Goal: Information Seeking & Learning: Learn about a topic

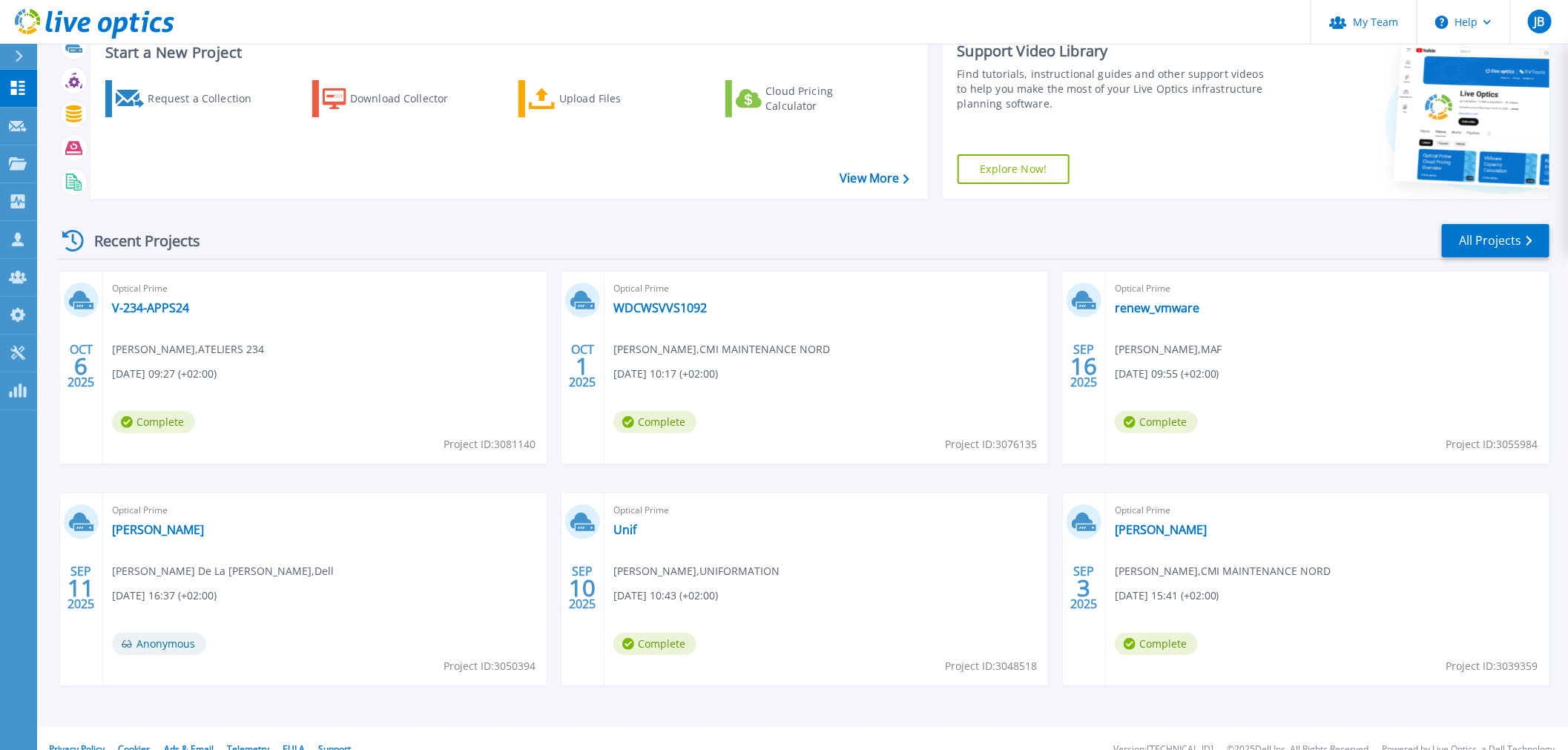
scroll to position [72, 0]
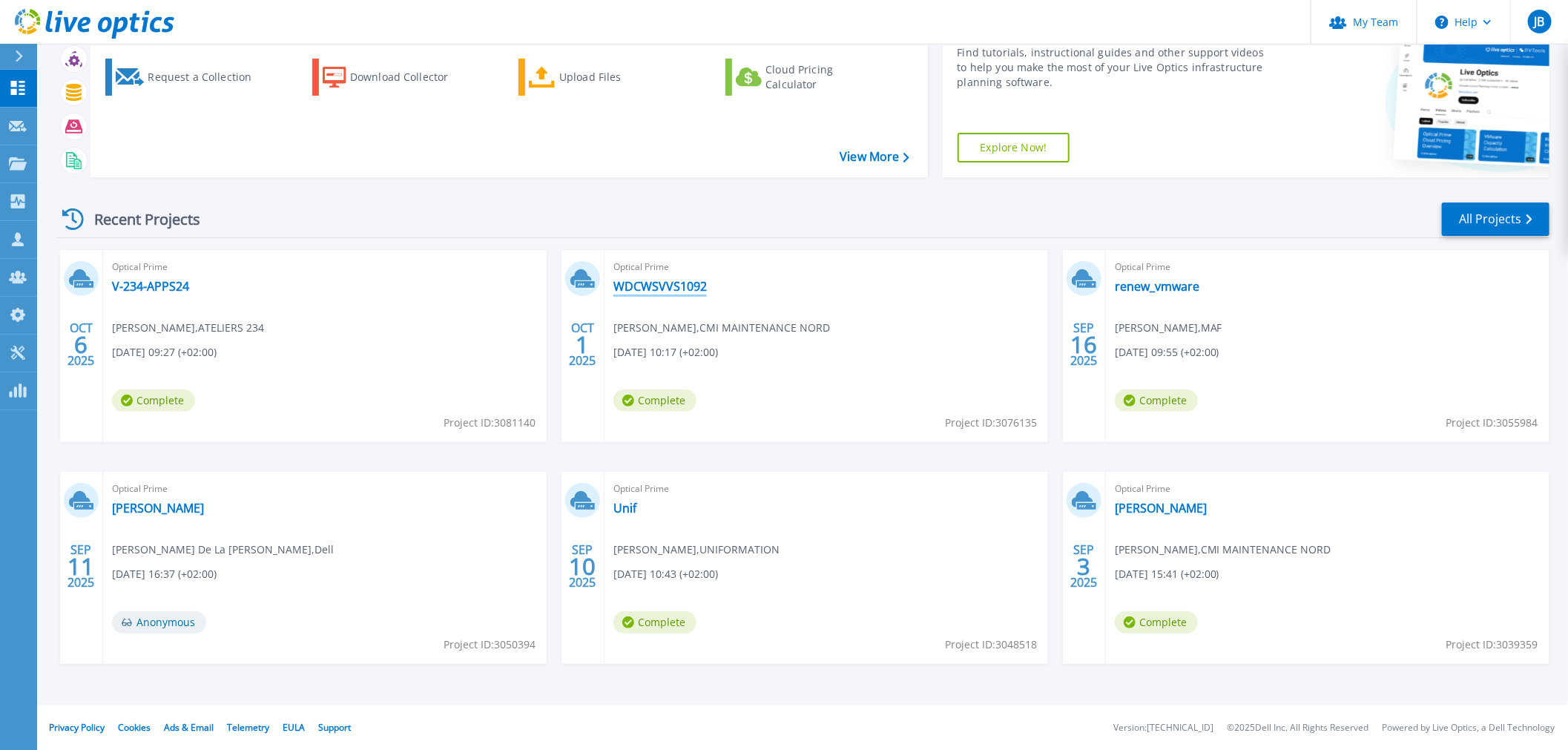
click at [663, 282] on link "WDCWSVVS1092" at bounding box center [660, 286] width 94 height 15
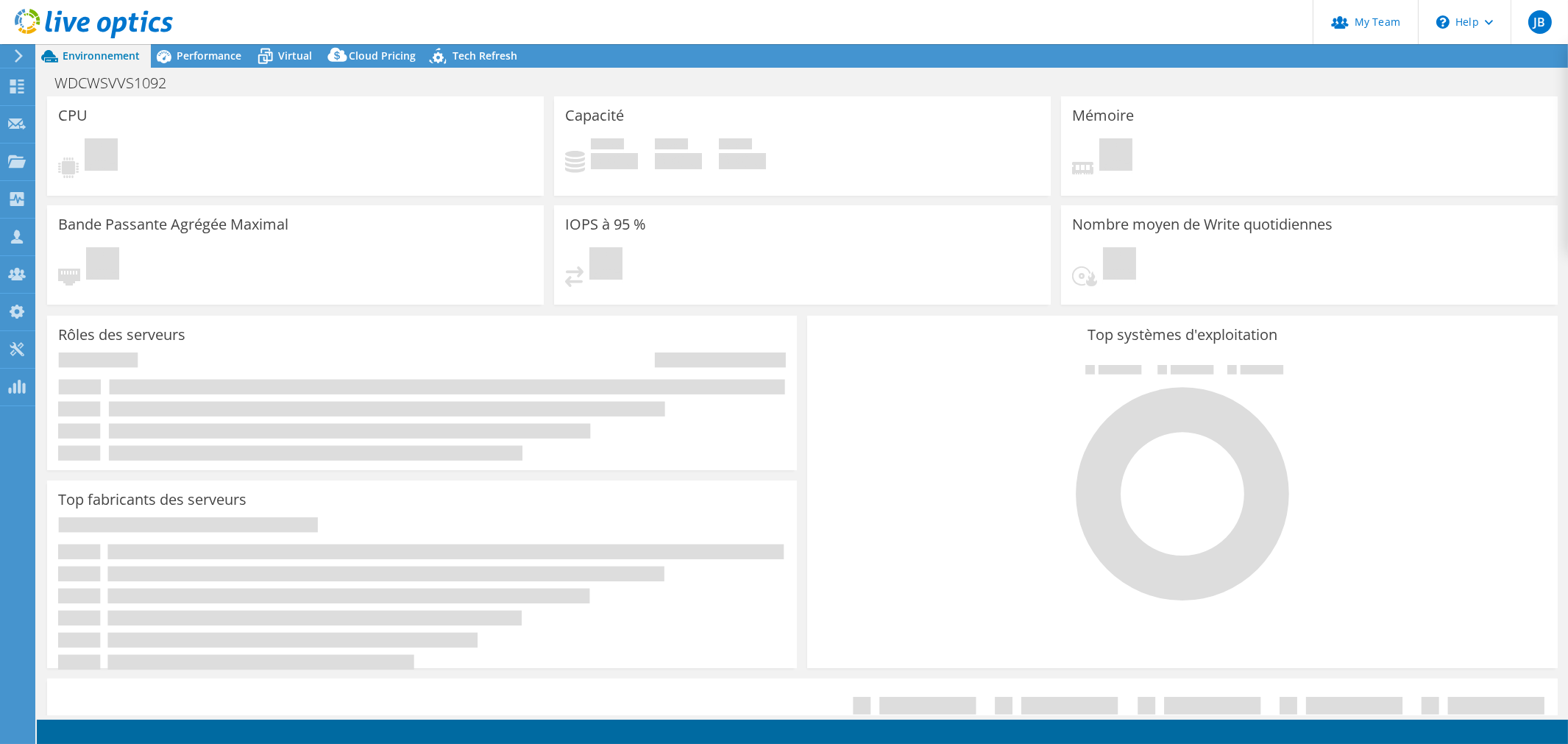
select select "USD"
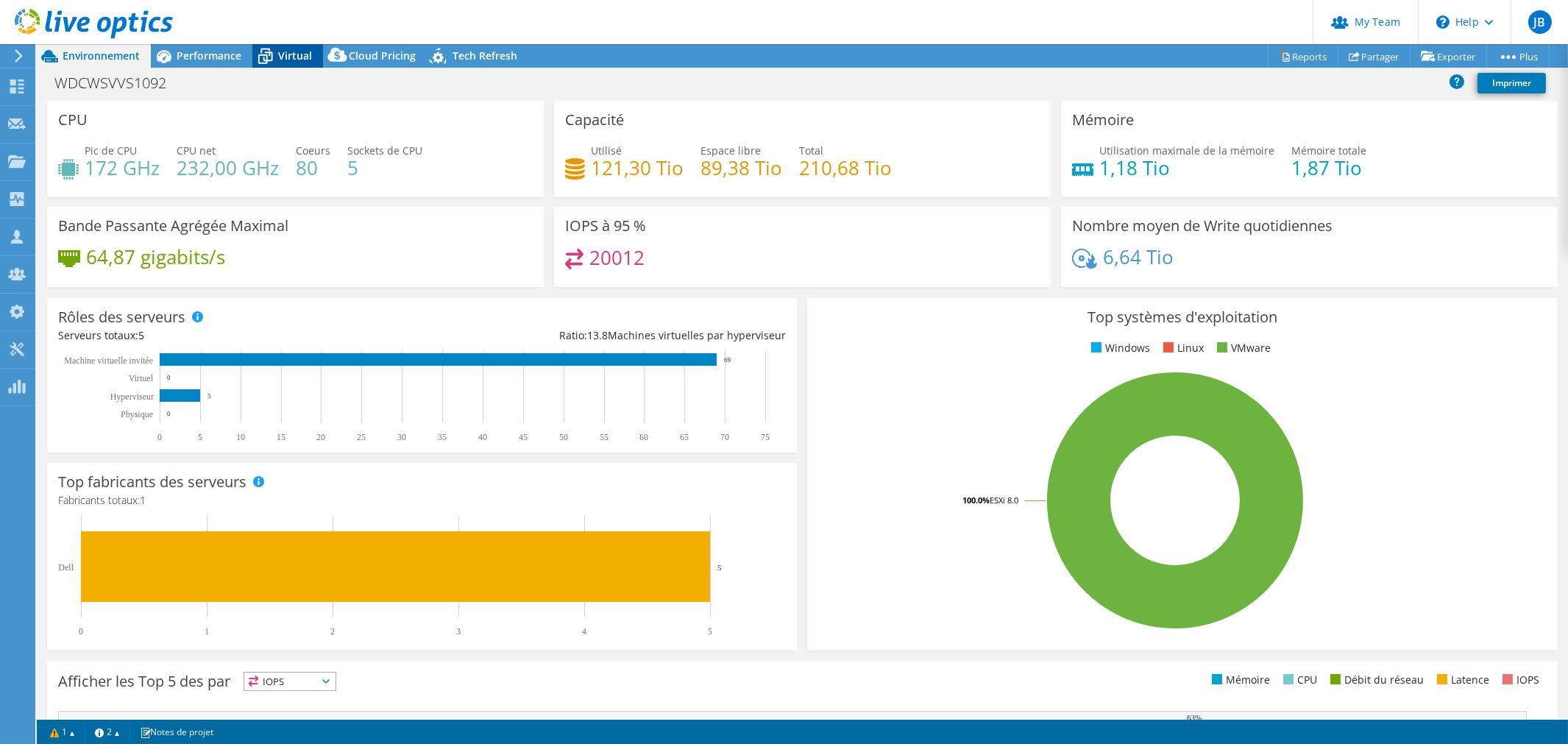
click at [281, 55] on span "Virtual" at bounding box center [295, 56] width 34 height 14
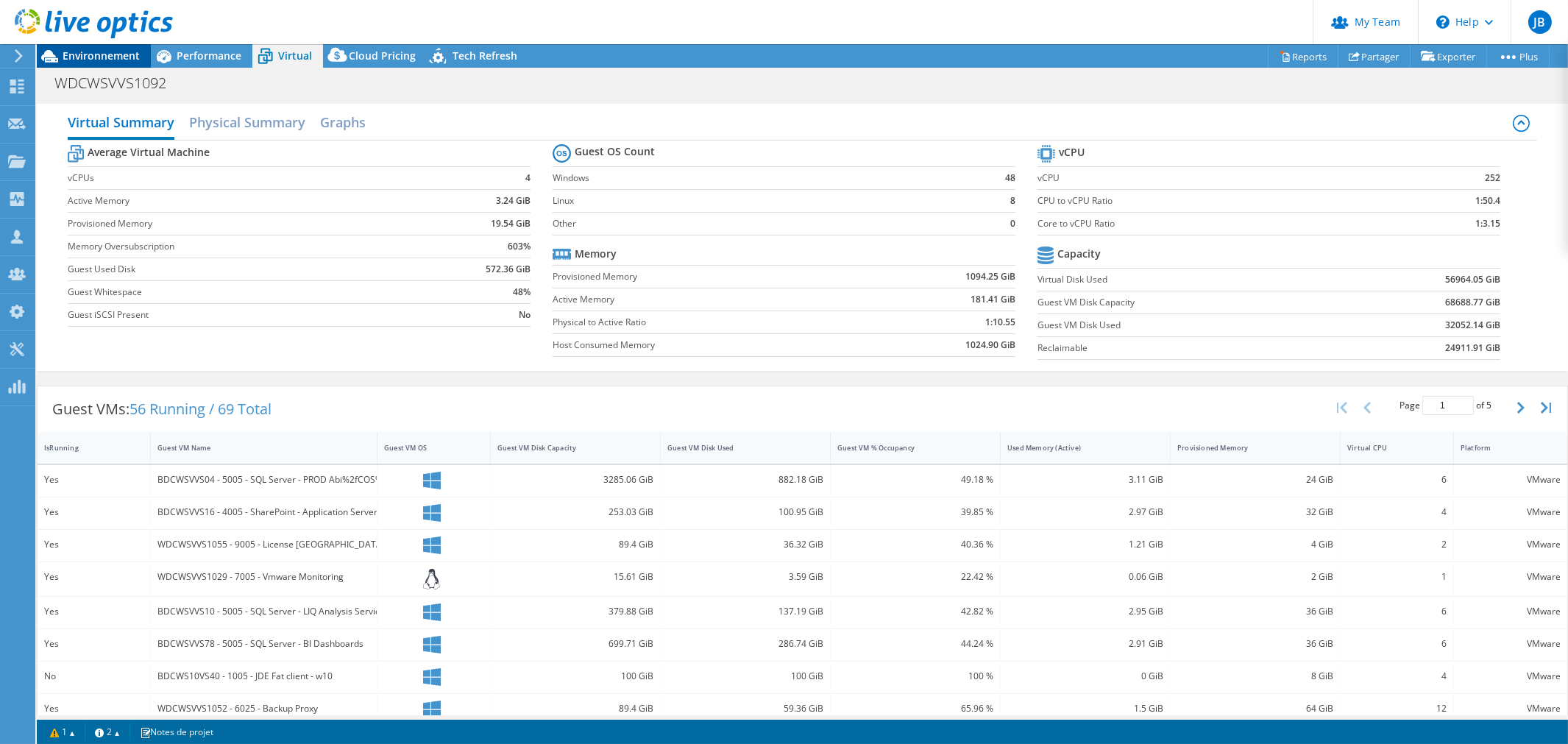
click at [112, 62] on span "Environnement" at bounding box center [102, 56] width 78 height 14
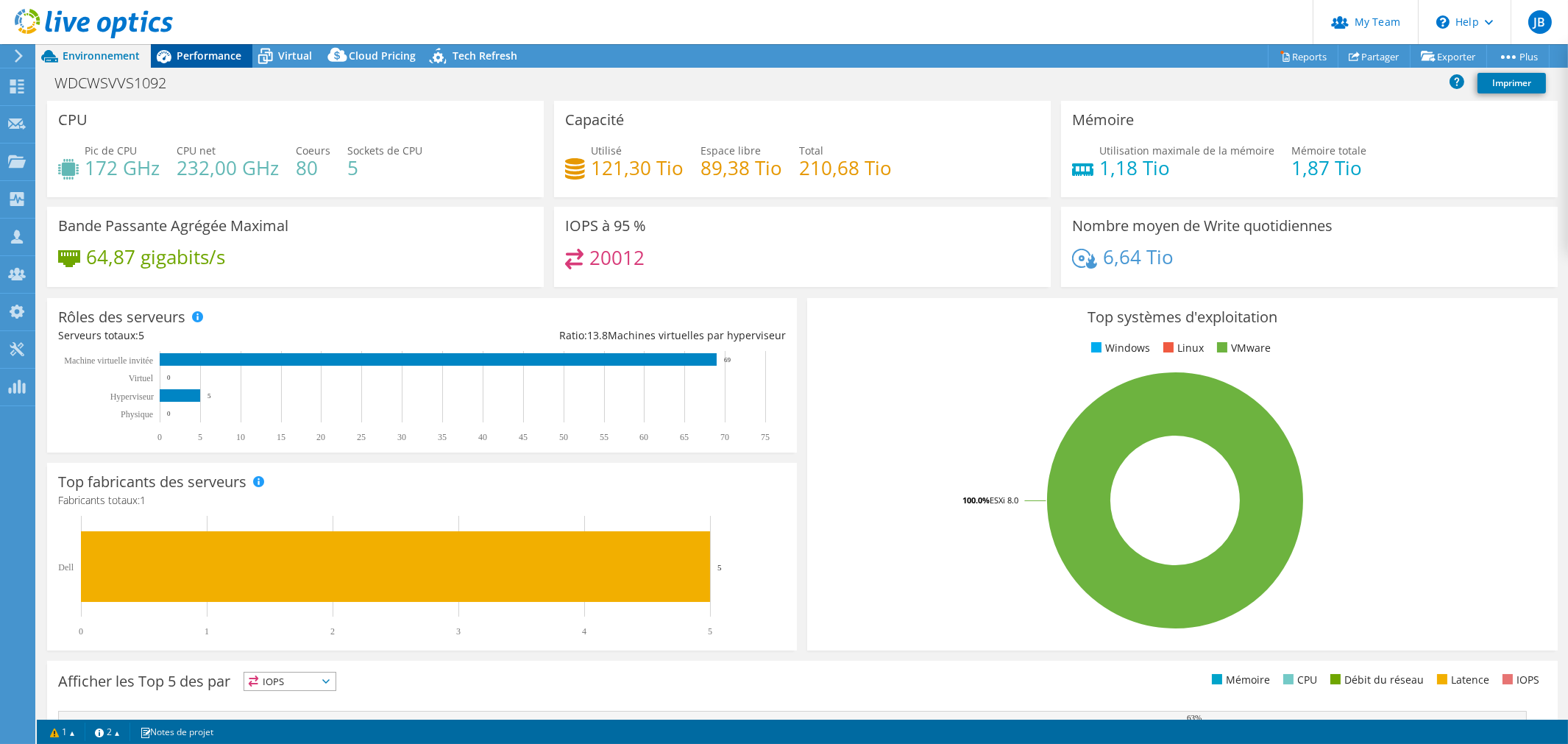
click at [208, 57] on span "Performance" at bounding box center [209, 56] width 65 height 14
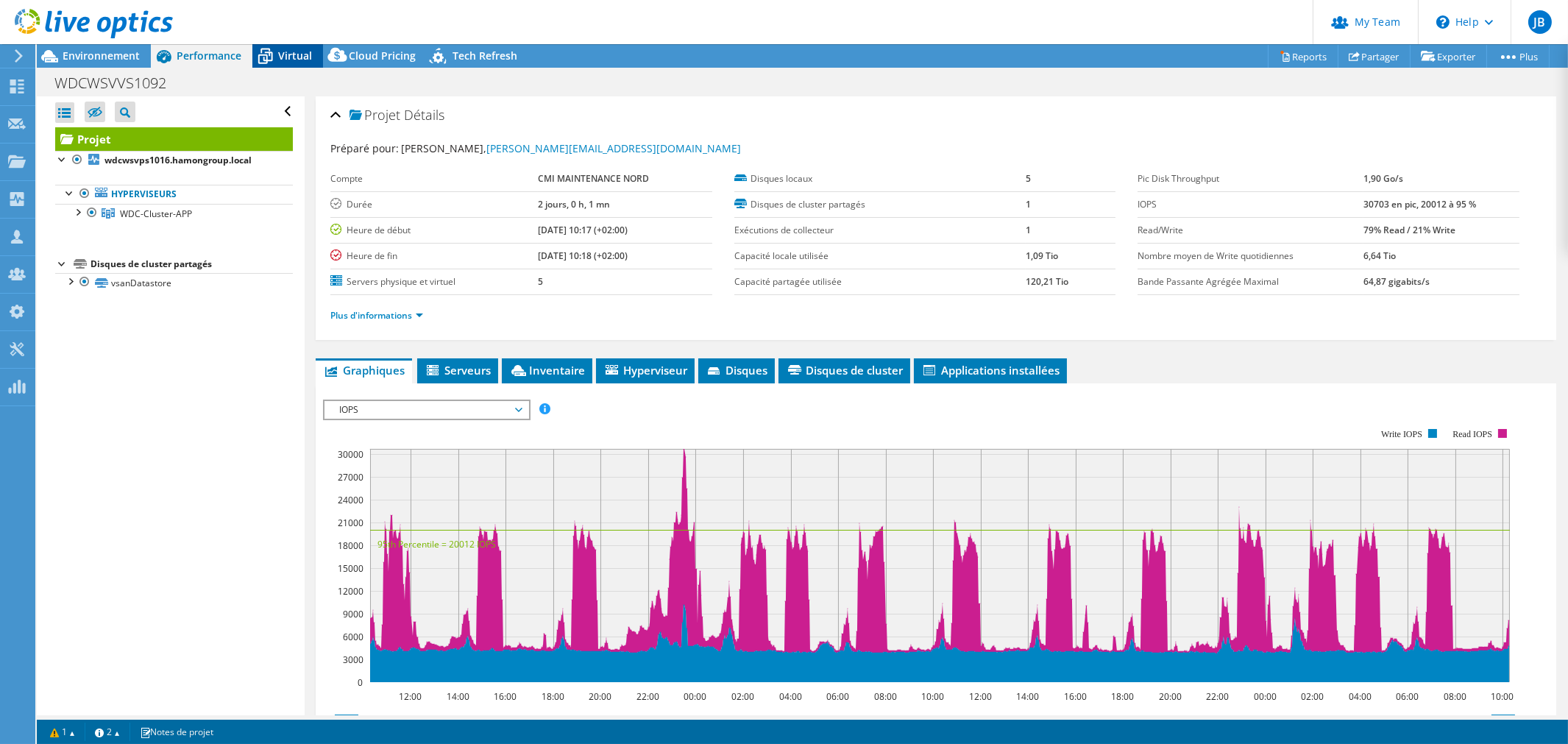
click at [278, 59] on span "Virtual" at bounding box center [295, 56] width 34 height 14
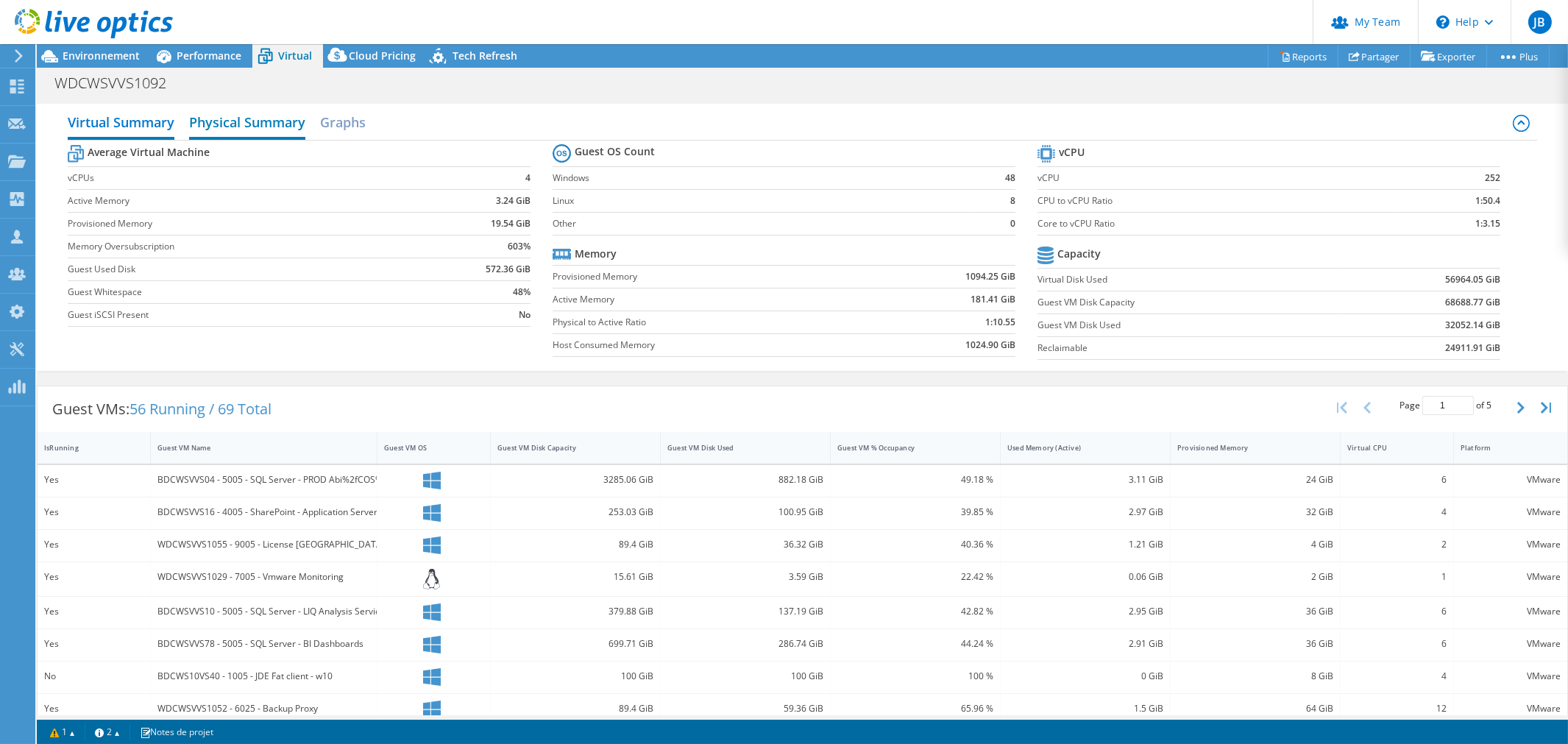
click at [233, 122] on h2 "Physical Summary" at bounding box center [247, 124] width 116 height 33
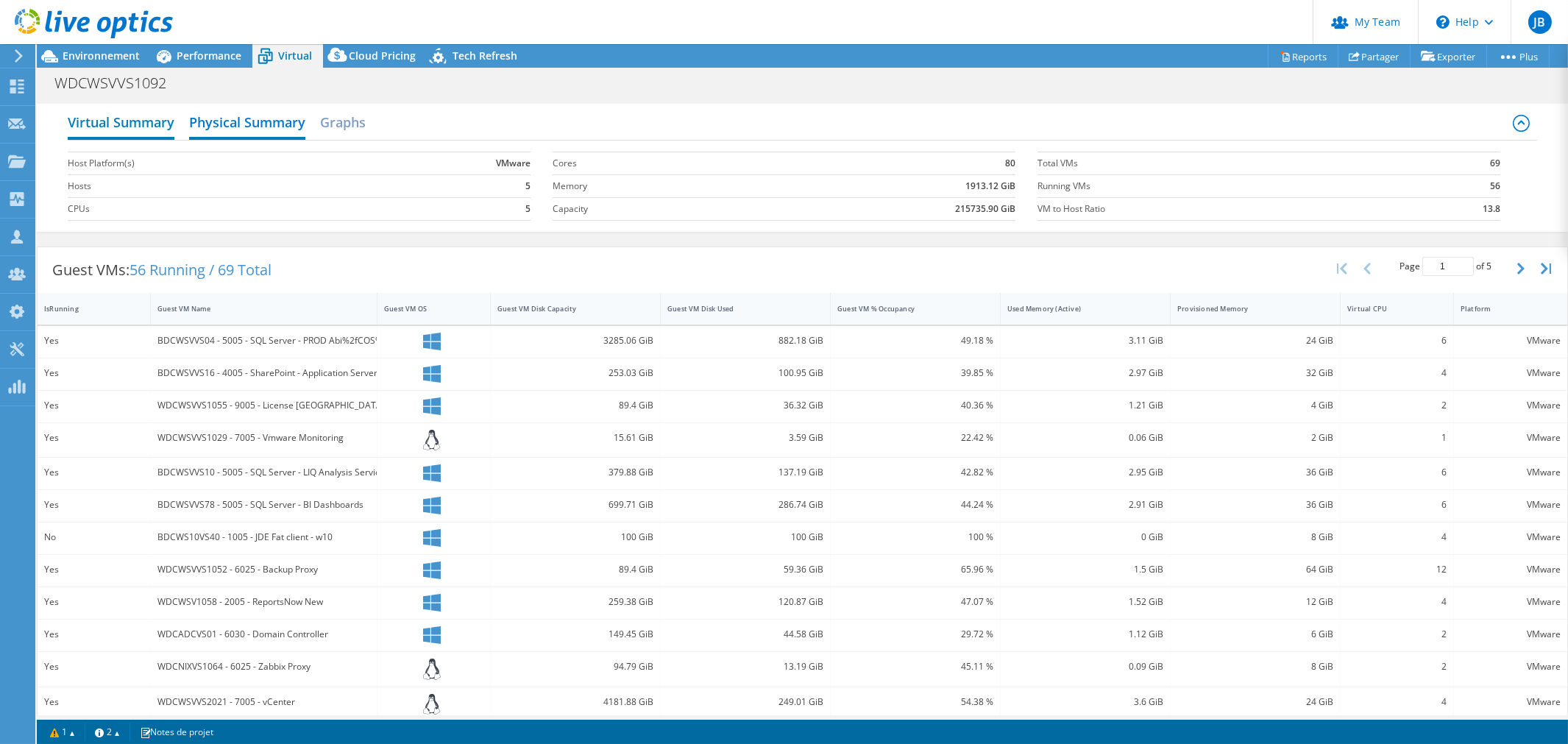
click at [135, 120] on h2 "Virtual Summary" at bounding box center [121, 124] width 107 height 33
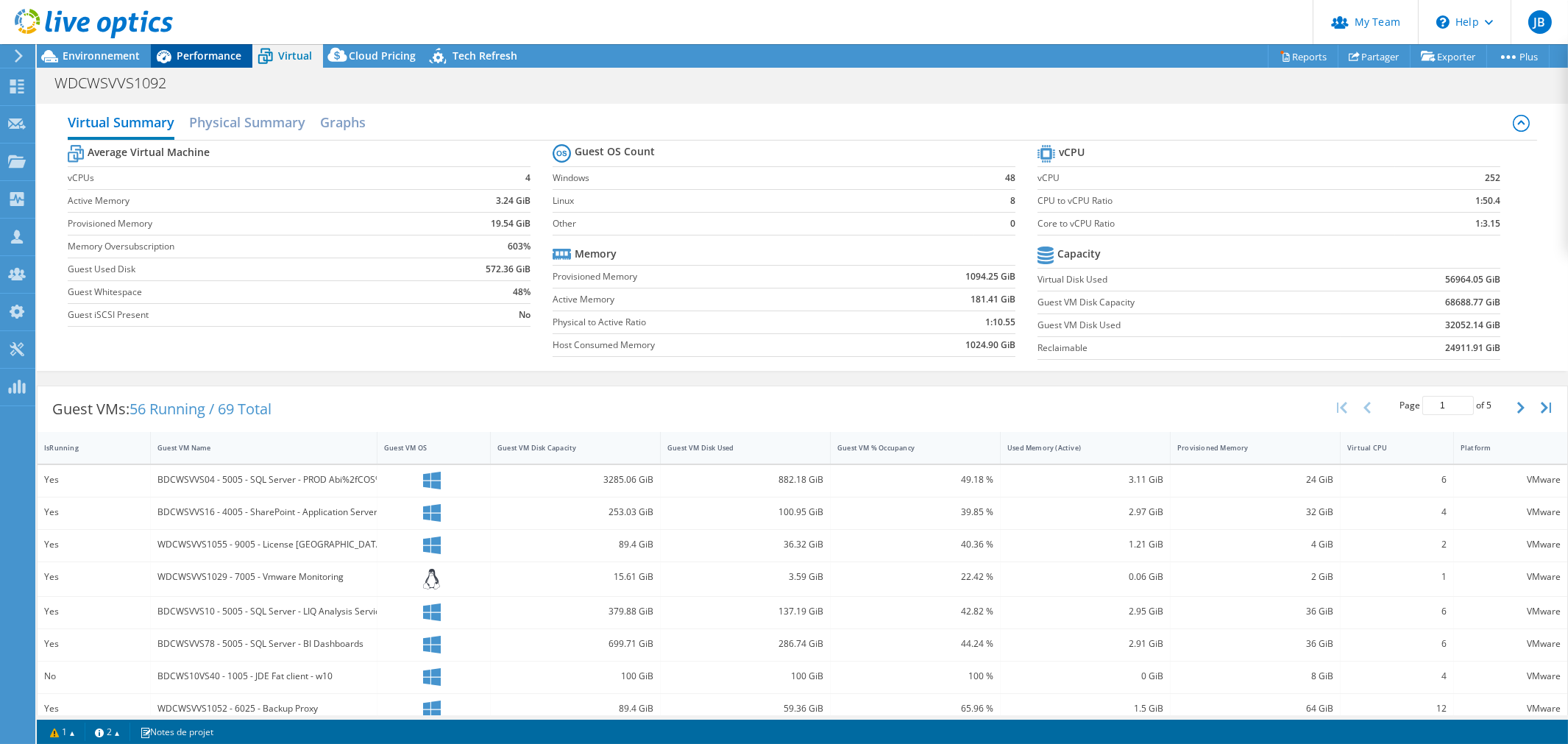
click at [210, 50] on span "Performance" at bounding box center [209, 56] width 65 height 14
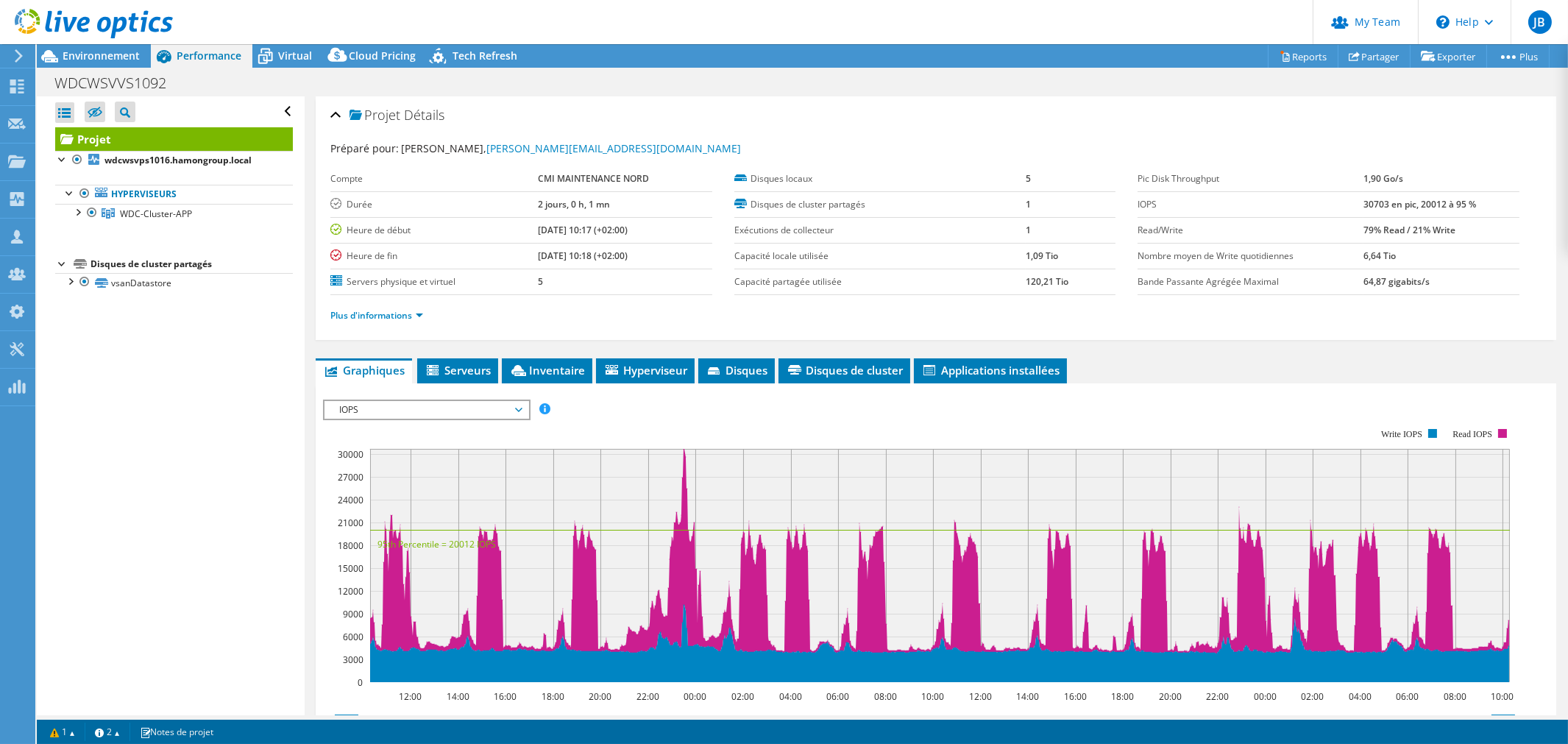
click at [379, 405] on span "IOPS" at bounding box center [426, 409] width 189 height 18
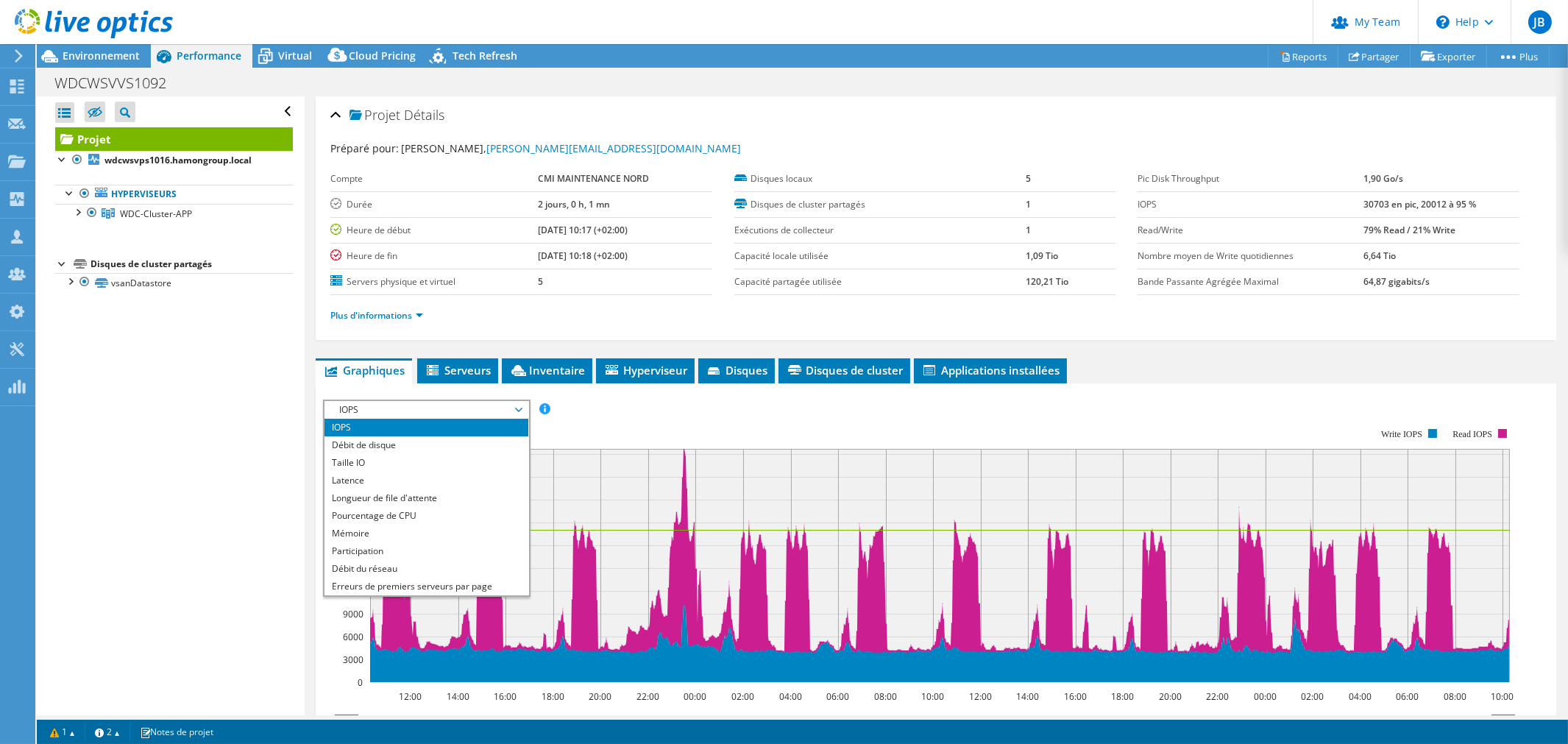
click at [377, 405] on span "IOPS" at bounding box center [426, 409] width 189 height 18
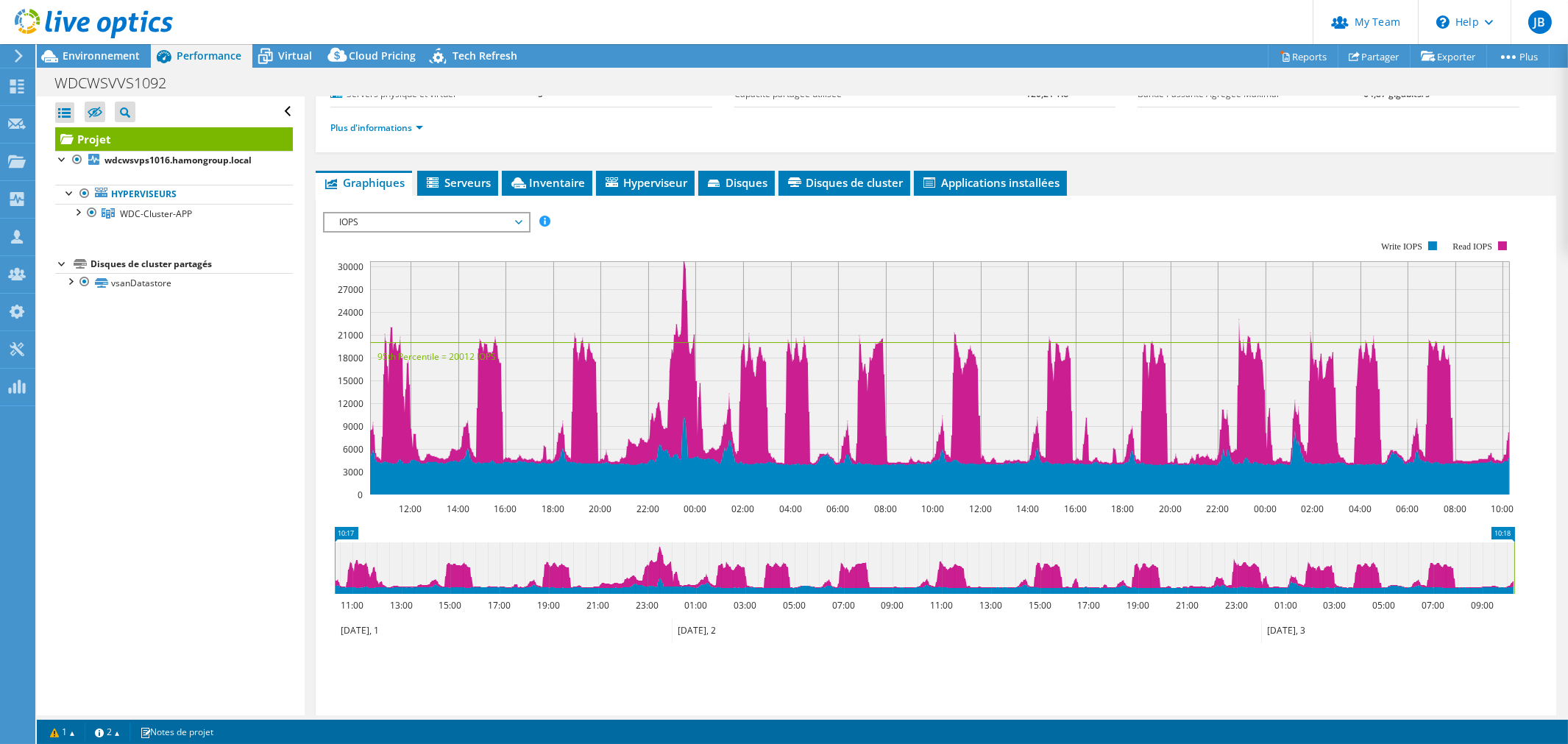
scroll to position [164, 0]
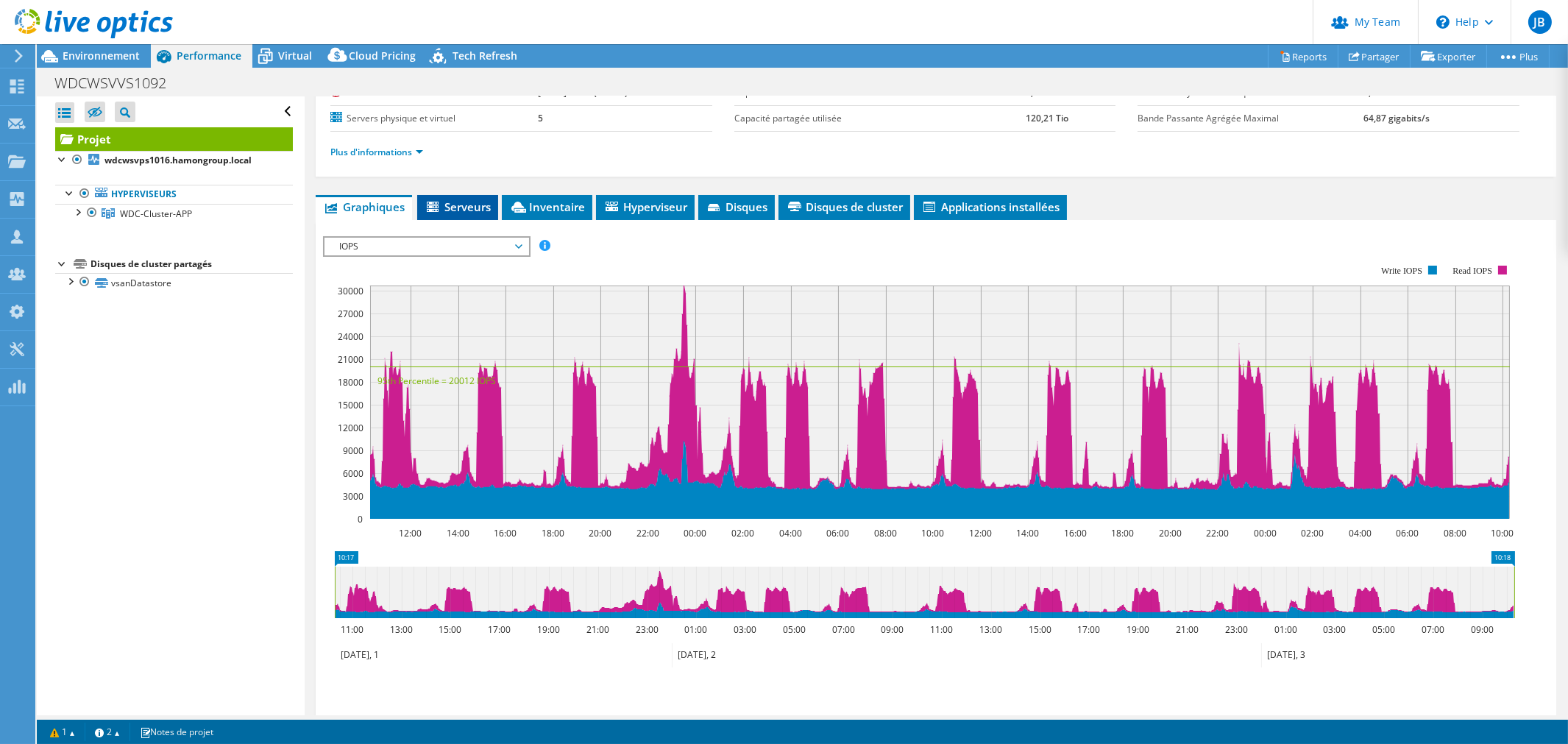
click at [464, 200] on span "Serveurs" at bounding box center [457, 206] width 66 height 15
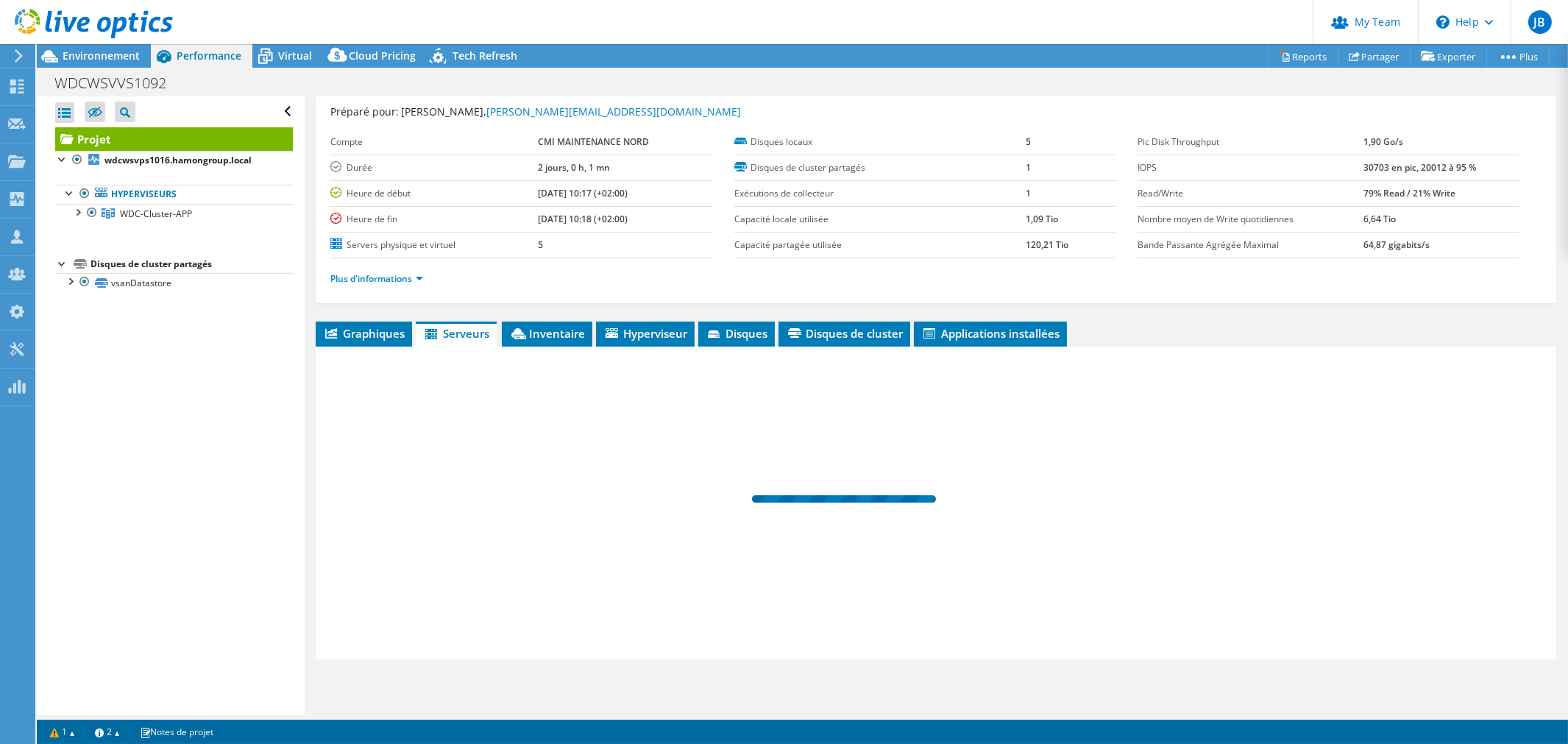
scroll to position [36, 0]
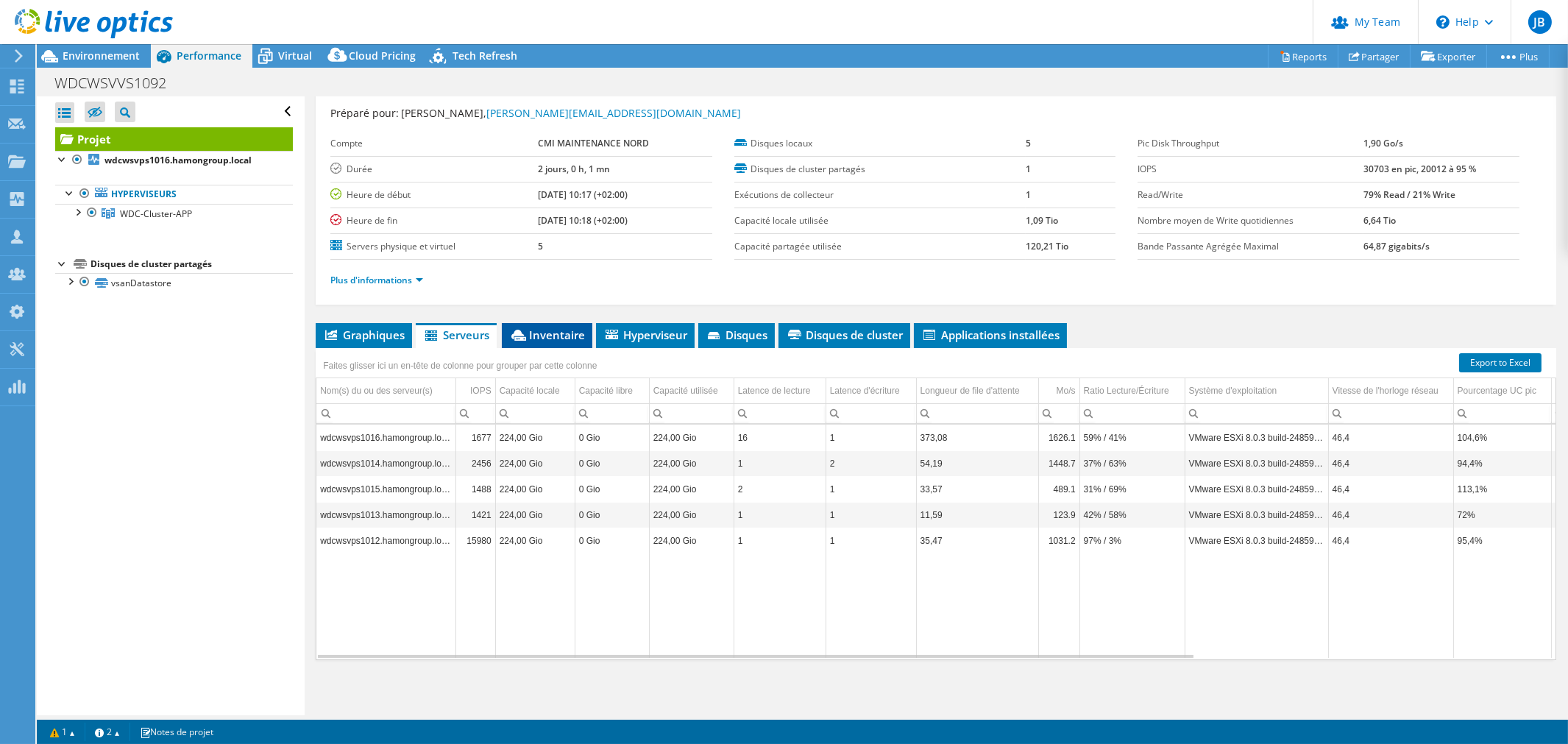
click at [555, 333] on span "Inventaire" at bounding box center [547, 334] width 76 height 15
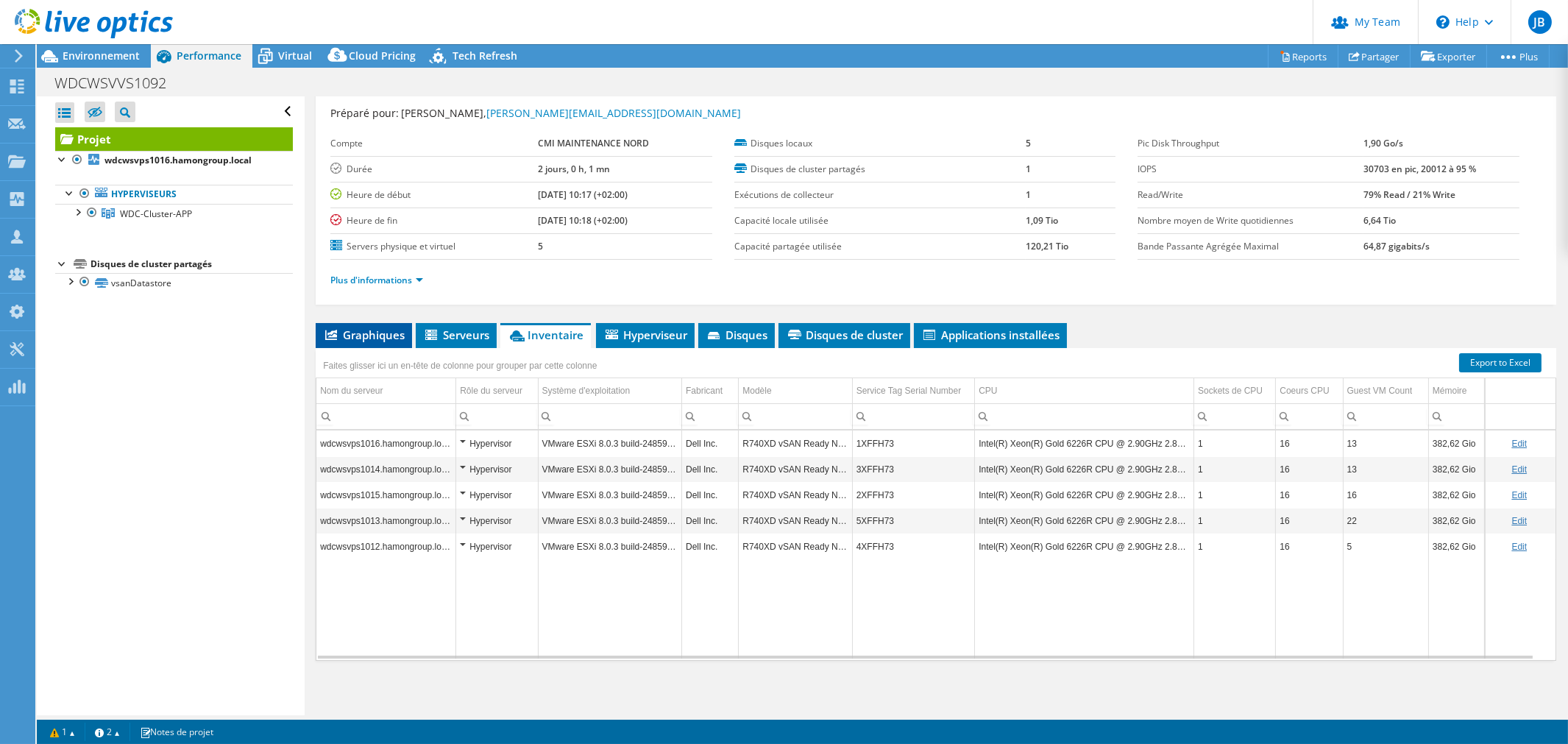
click at [393, 332] on span "Graphiques" at bounding box center [364, 334] width 81 height 15
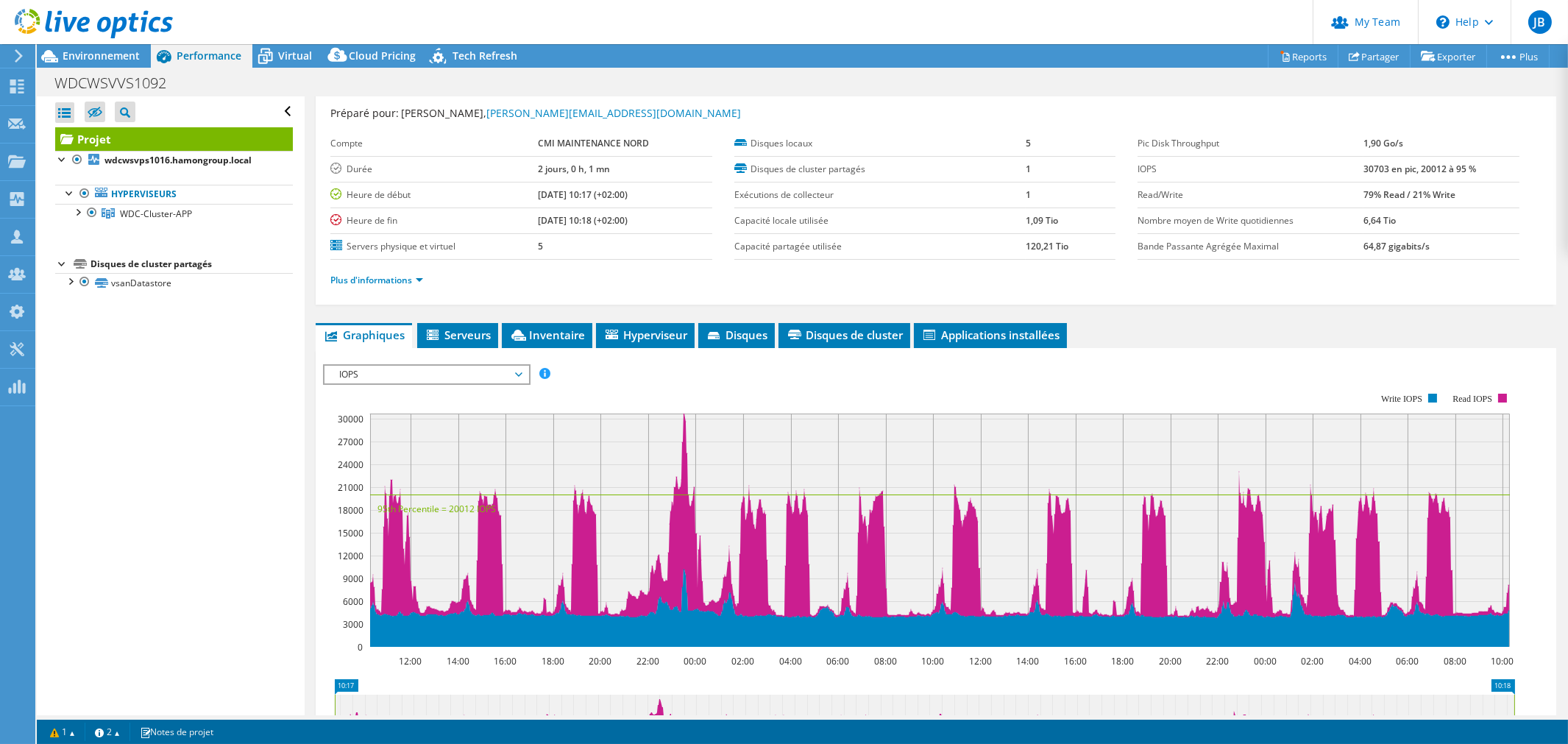
scroll to position [164, 0]
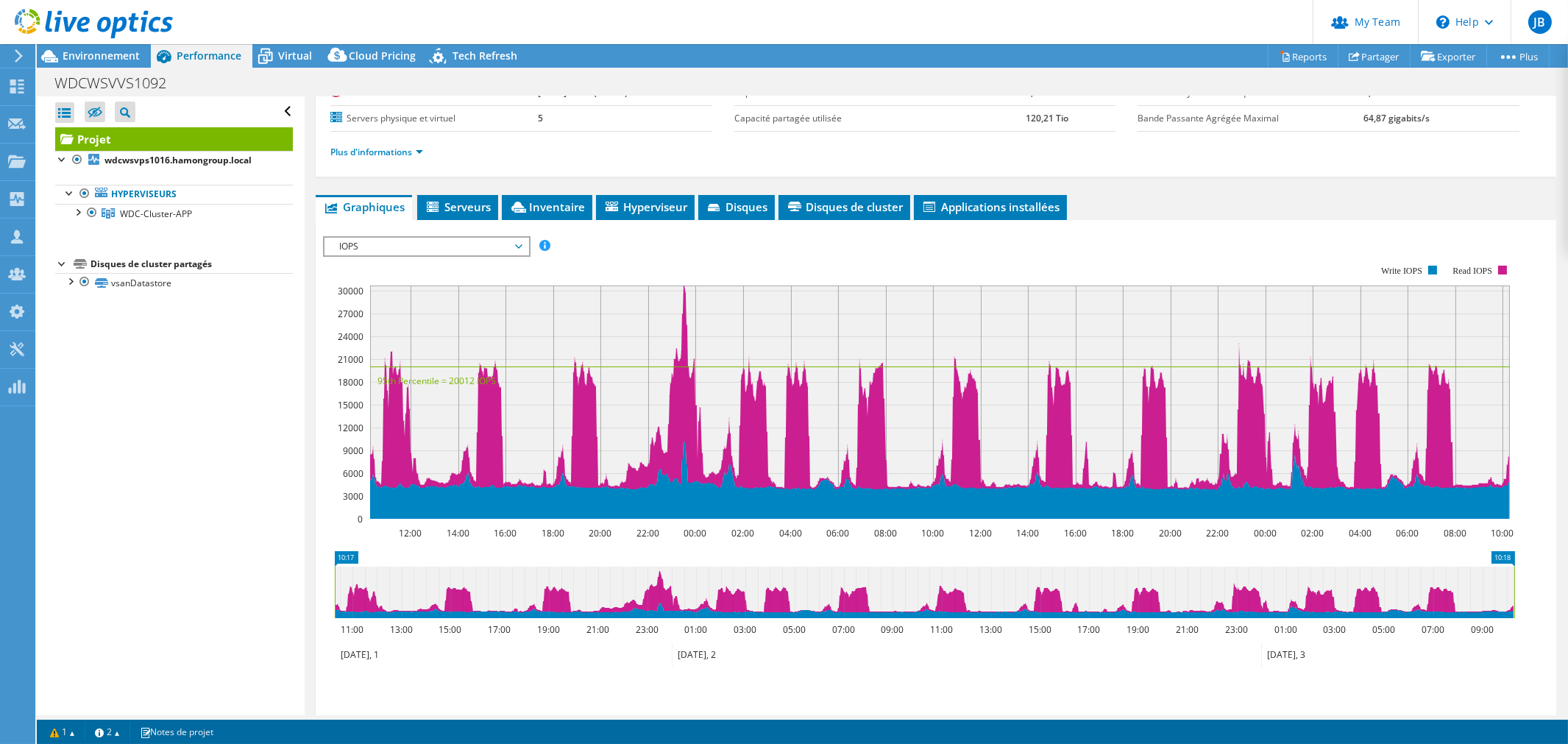
click at [388, 246] on span "IOPS" at bounding box center [426, 246] width 189 height 18
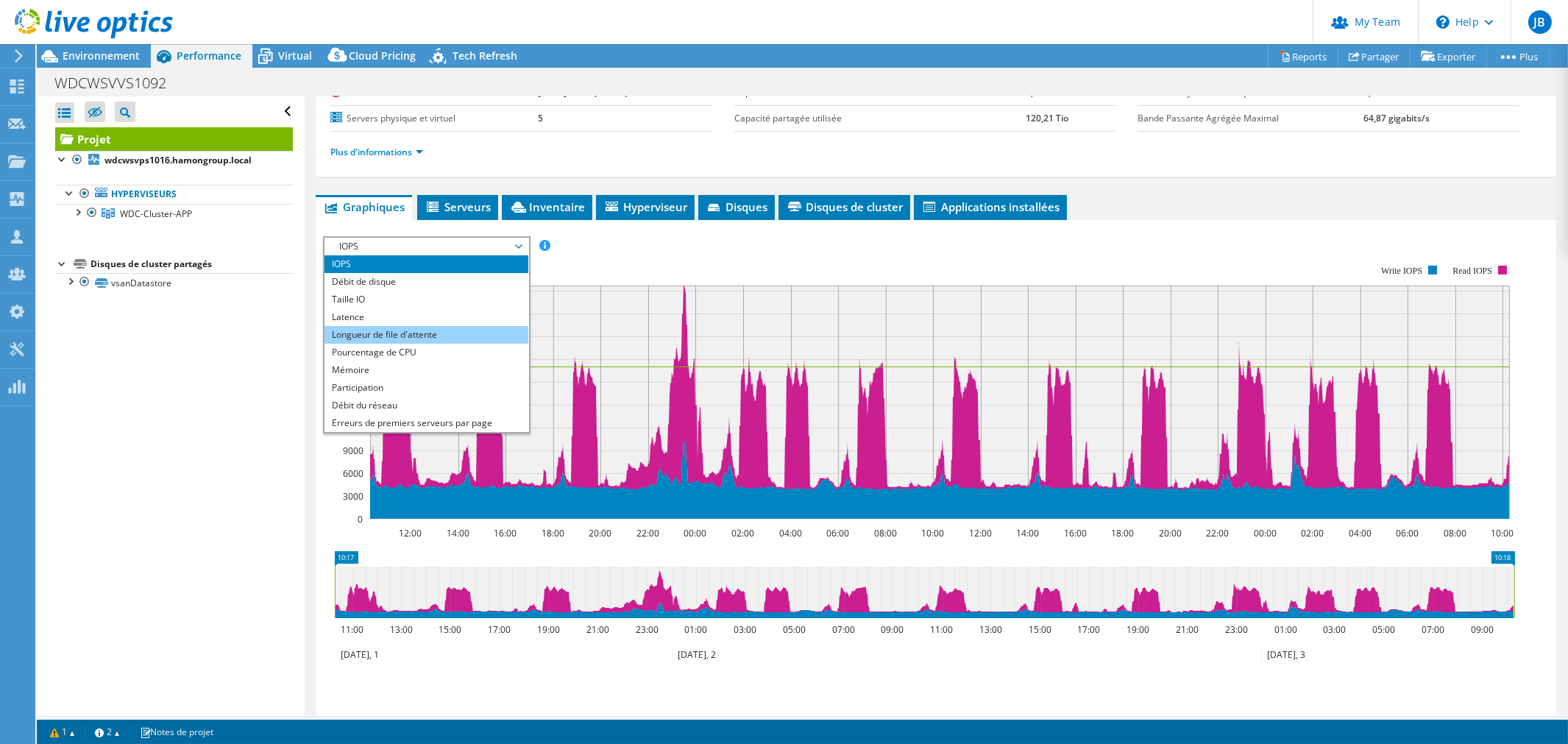
click at [381, 328] on li "Longueur de file d'attente" at bounding box center [426, 335] width 204 height 18
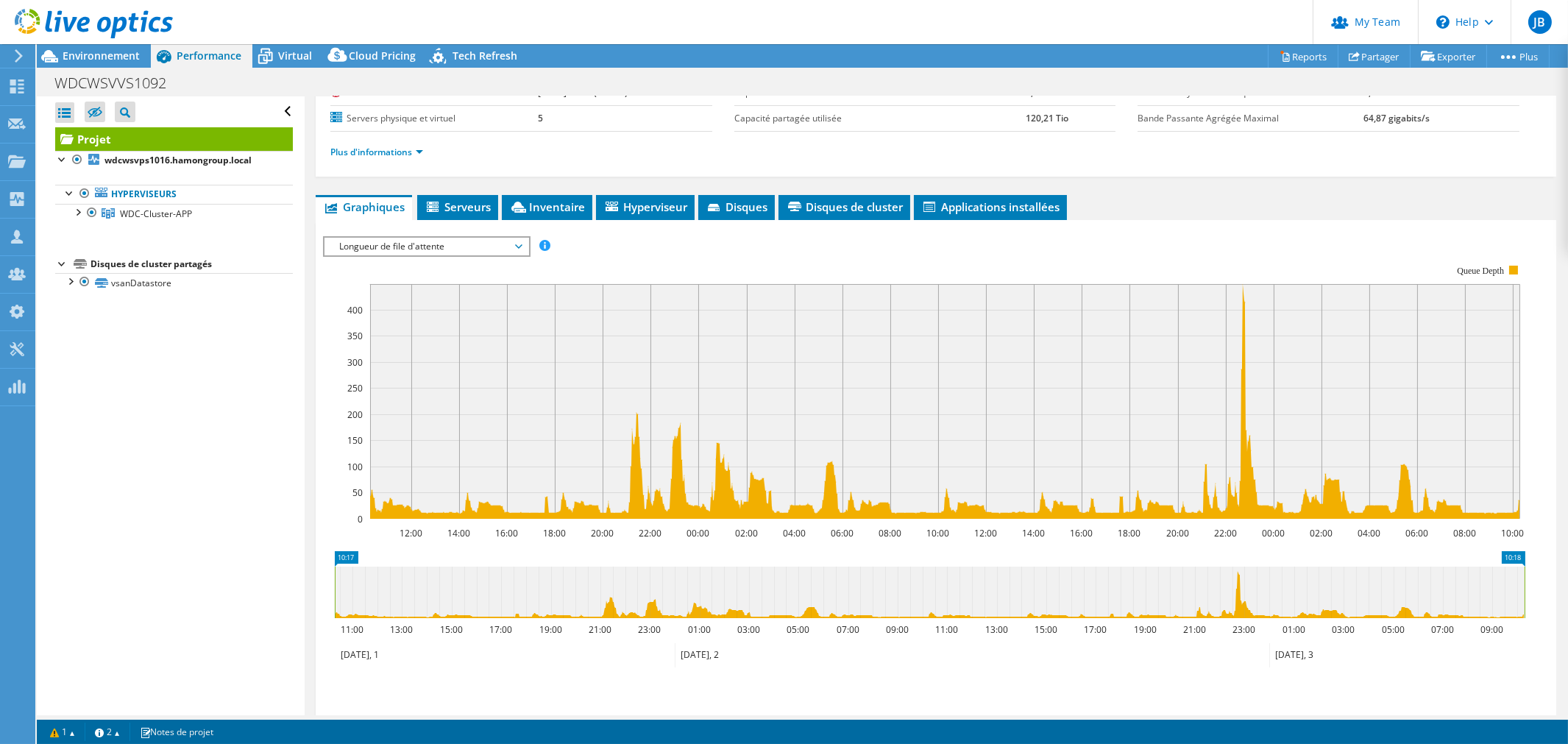
click at [365, 238] on span "Longueur de file d'attente" at bounding box center [426, 246] width 189 height 18
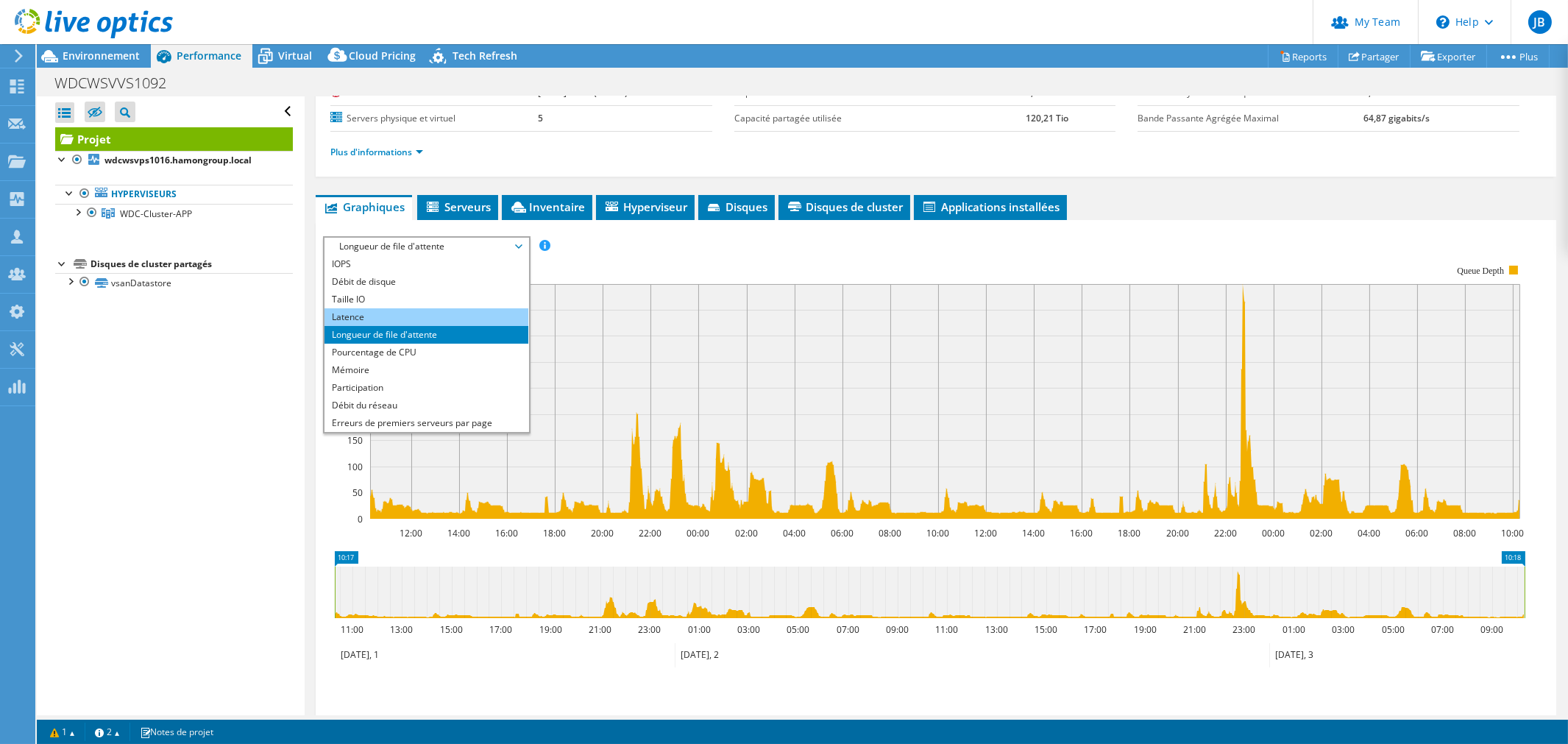
click at [365, 312] on li "Latence" at bounding box center [426, 317] width 204 height 18
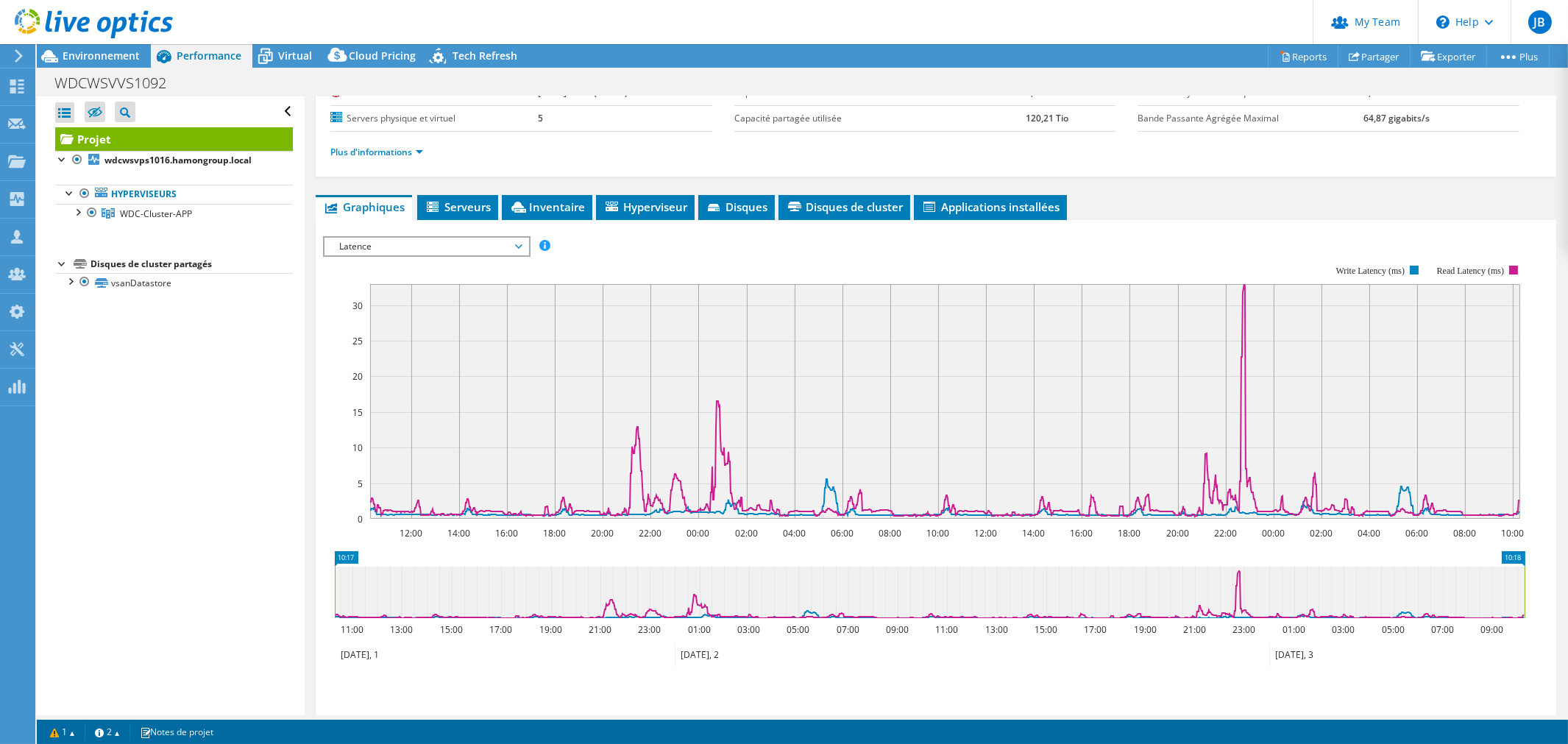
click at [372, 246] on span "Latence" at bounding box center [426, 246] width 189 height 18
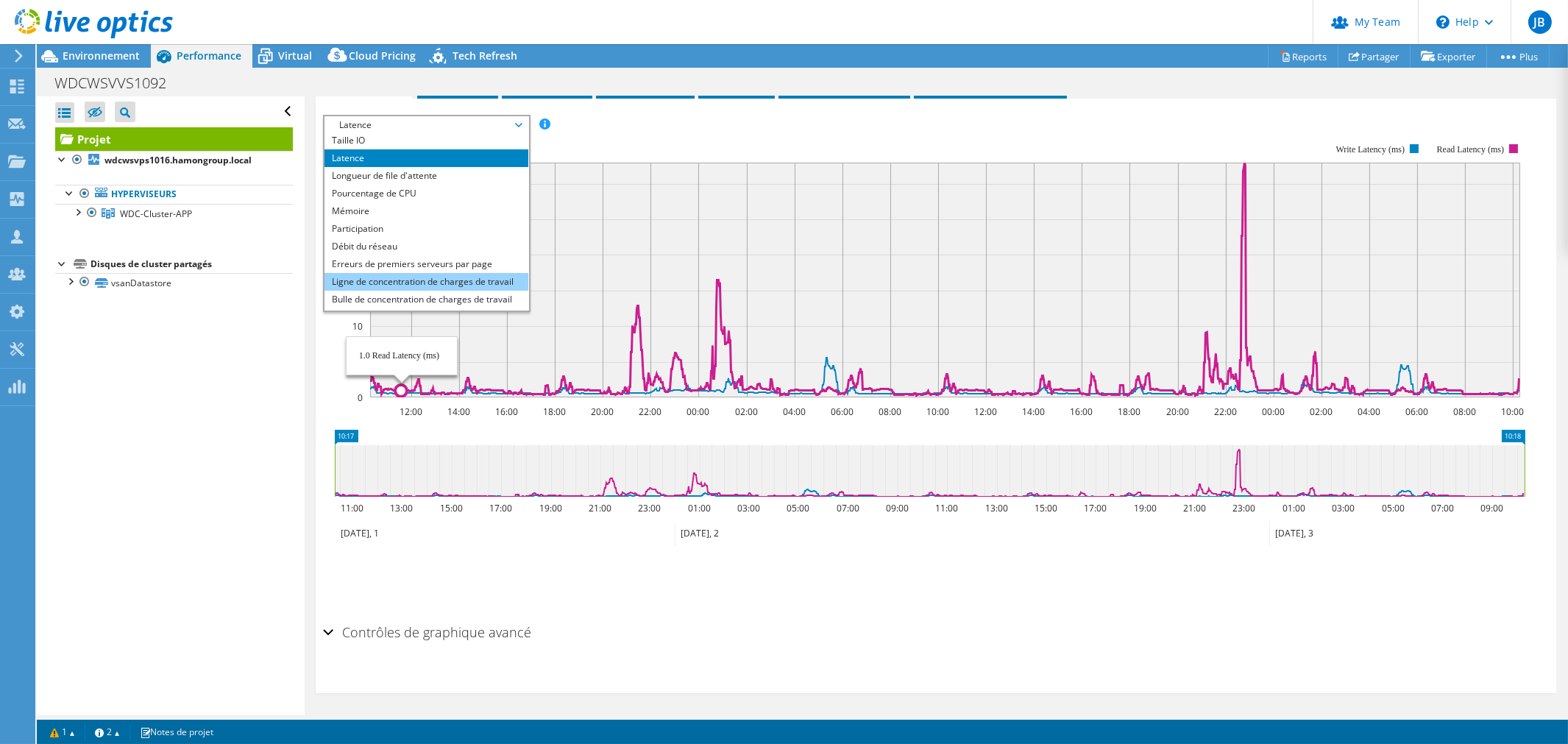
scroll to position [53, 0]
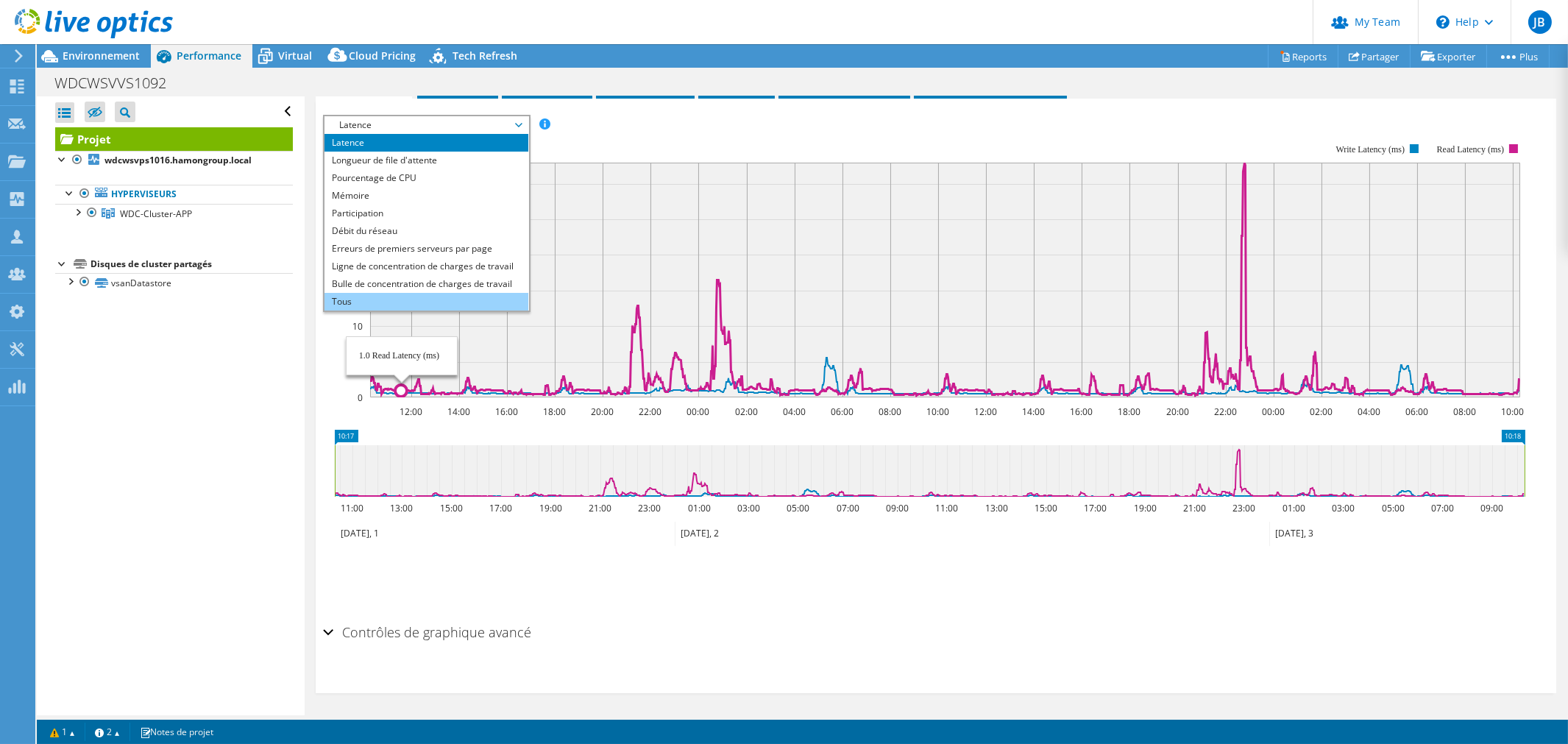
click at [359, 294] on li "Tous" at bounding box center [426, 301] width 204 height 18
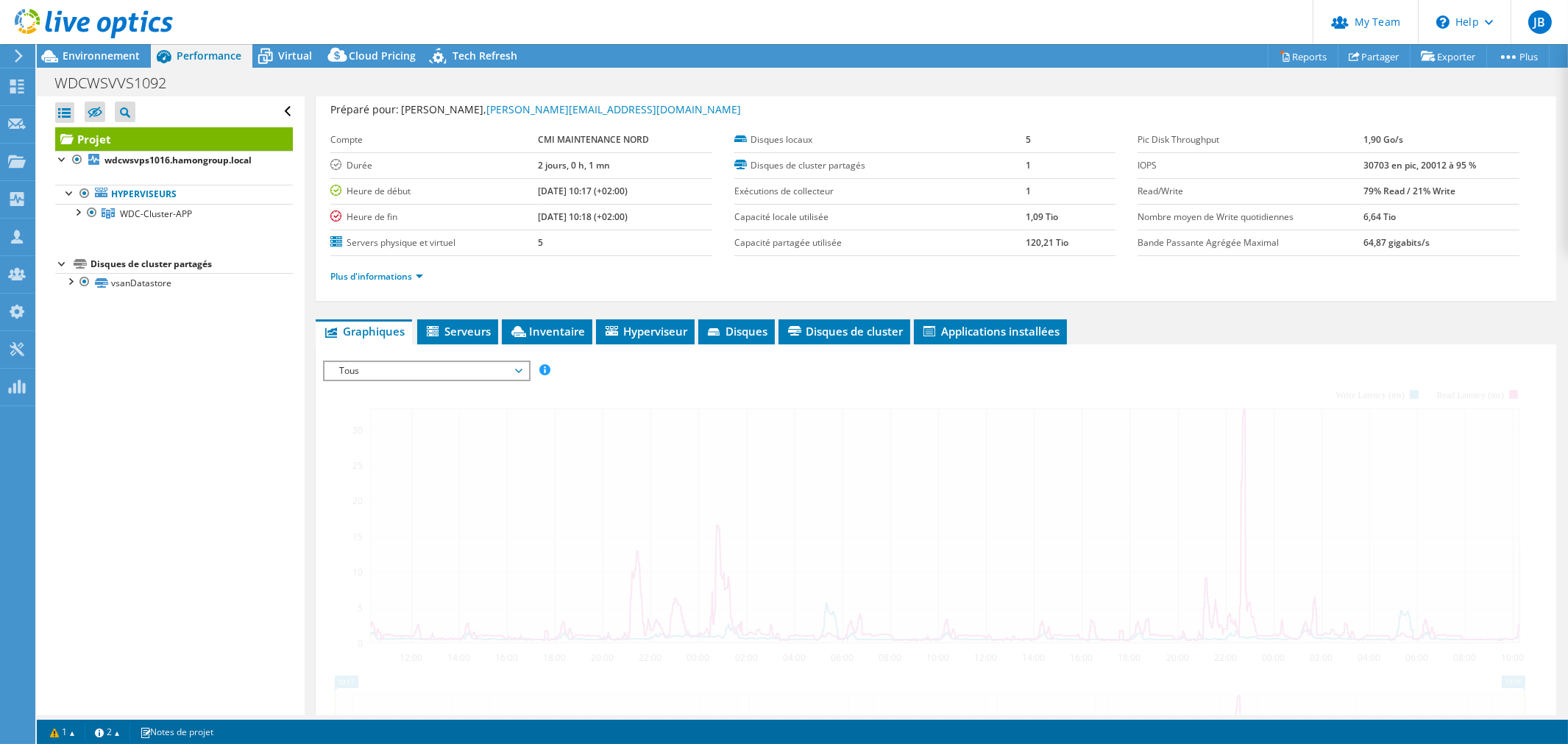
scroll to position [0, 0]
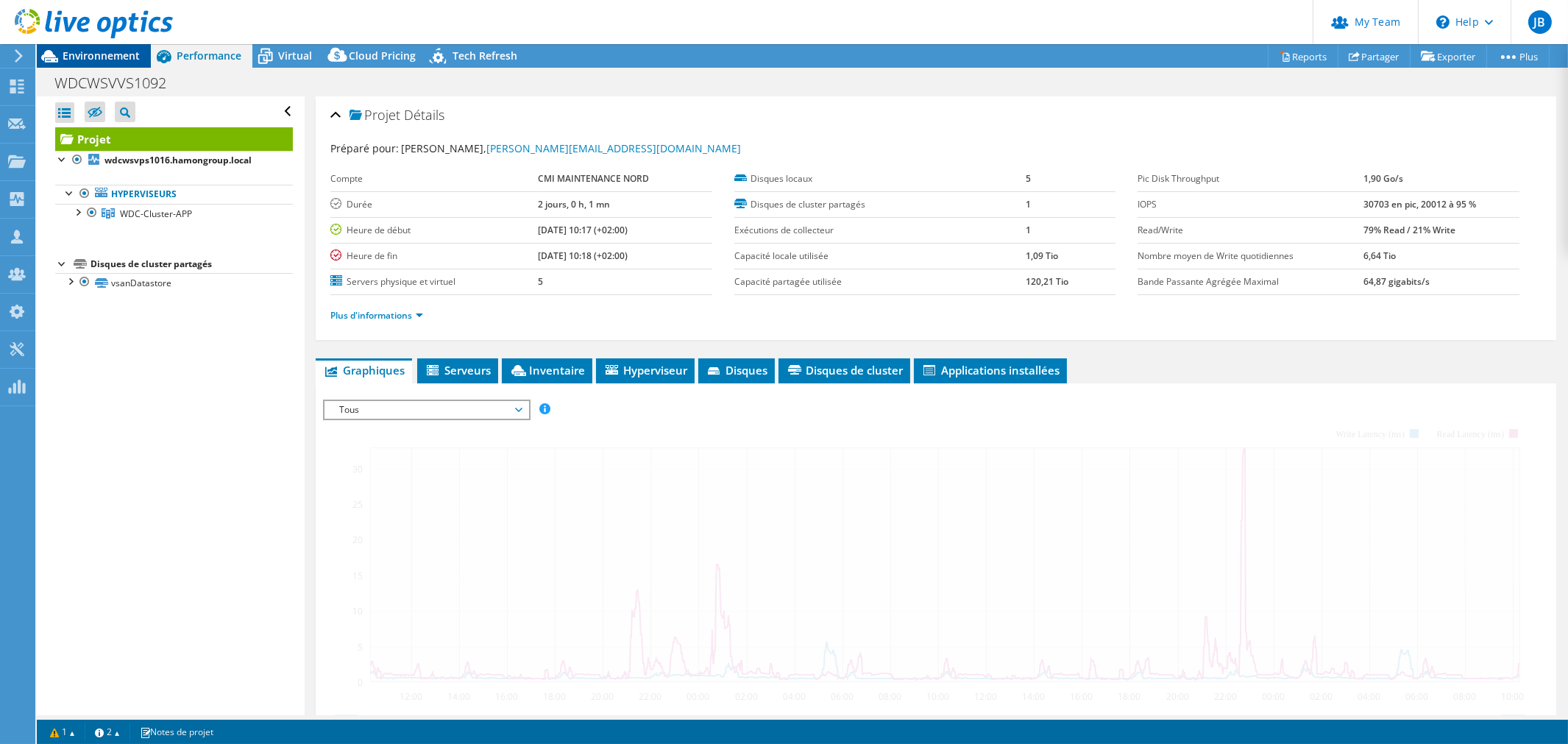
click at [126, 59] on span "Environnement" at bounding box center [102, 56] width 78 height 14
